Goal: Task Accomplishment & Management: Use online tool/utility

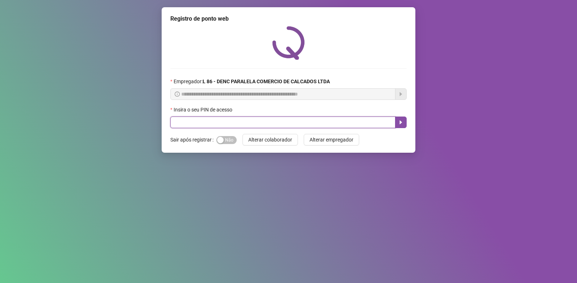
click at [200, 121] on input "text" at bounding box center [282, 123] width 225 height 12
type input "*****"
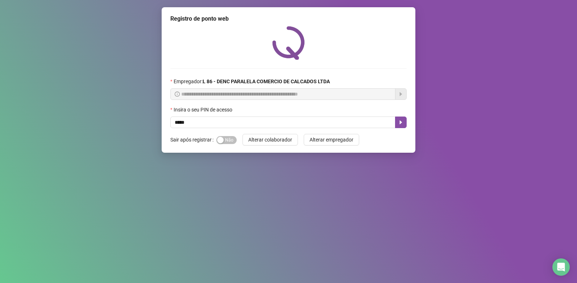
click at [231, 136] on div "Sim Não" at bounding box center [226, 140] width 20 height 8
click at [230, 142] on span "Sim Não" at bounding box center [226, 140] width 20 height 8
click at [400, 123] on icon "caret-right" at bounding box center [401, 123] width 3 height 4
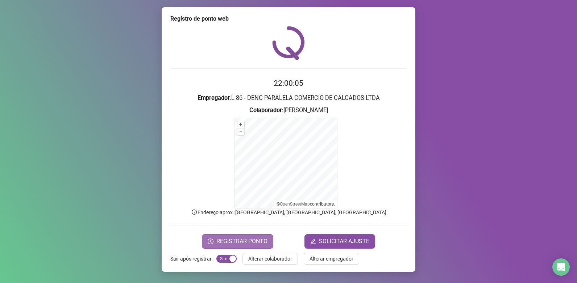
click at [240, 240] on span "REGISTRAR PONTO" at bounding box center [241, 241] width 51 height 9
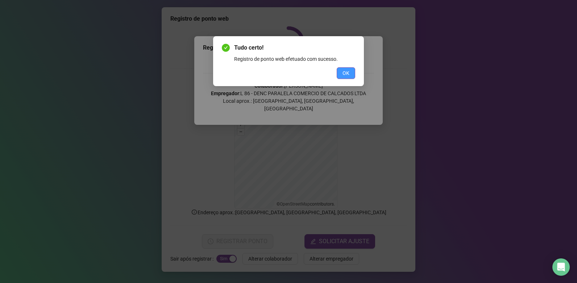
click at [352, 69] on button "OK" at bounding box center [346, 73] width 18 height 12
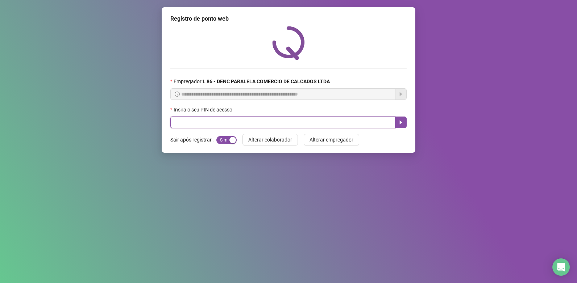
click at [252, 121] on input "text" at bounding box center [282, 123] width 225 height 12
type input "*"
type input "*****"
click at [403, 121] on icon "caret-right" at bounding box center [401, 123] width 6 height 6
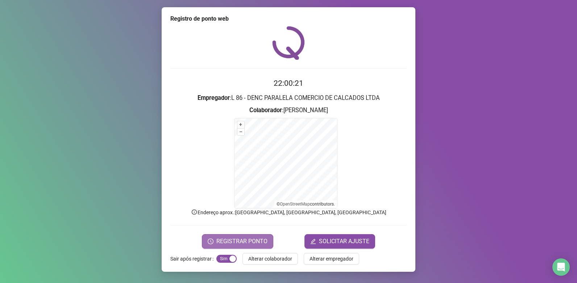
click at [253, 242] on span "REGISTRAR PONTO" at bounding box center [241, 241] width 51 height 9
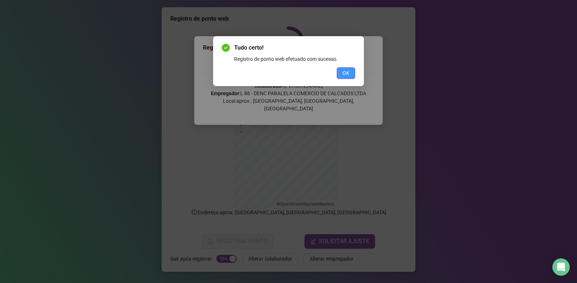
click at [346, 71] on span "OK" at bounding box center [345, 73] width 7 height 8
